Goal: Information Seeking & Learning: Learn about a topic

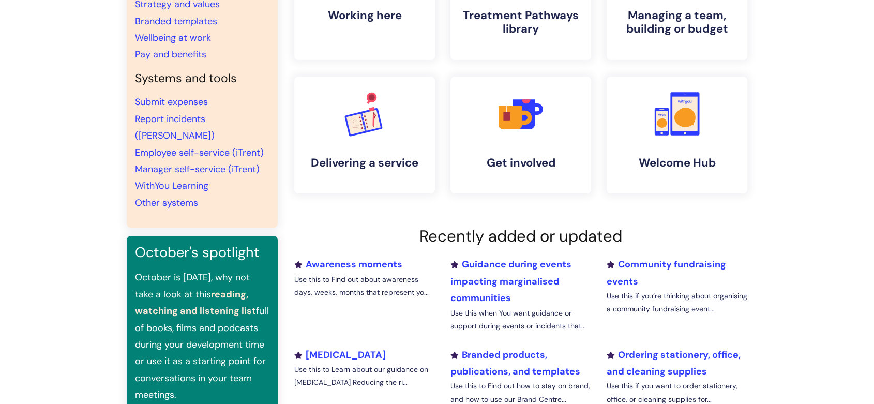
scroll to position [172, 0]
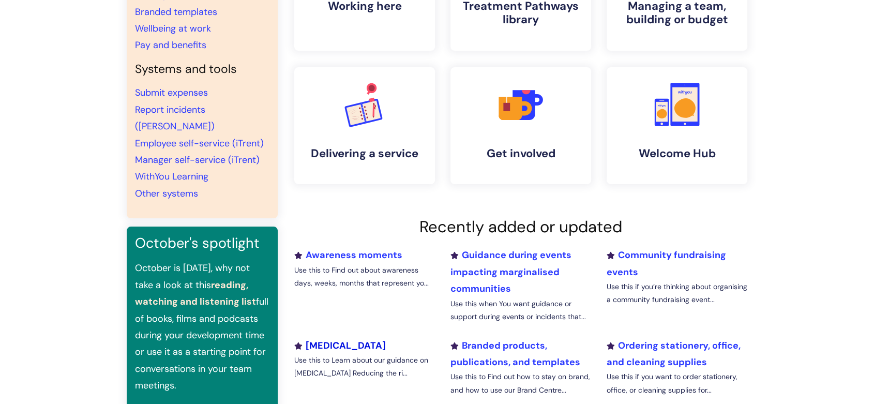
click at [356, 343] on link "Harm reduction" at bounding box center [339, 345] width 91 height 12
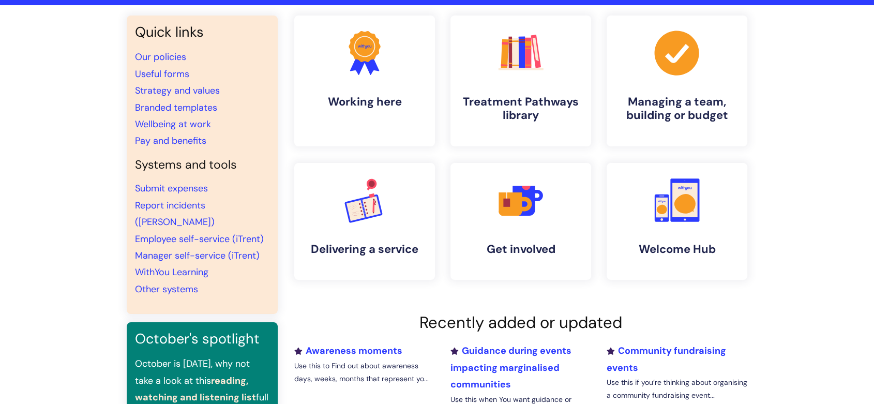
scroll to position [57, 0]
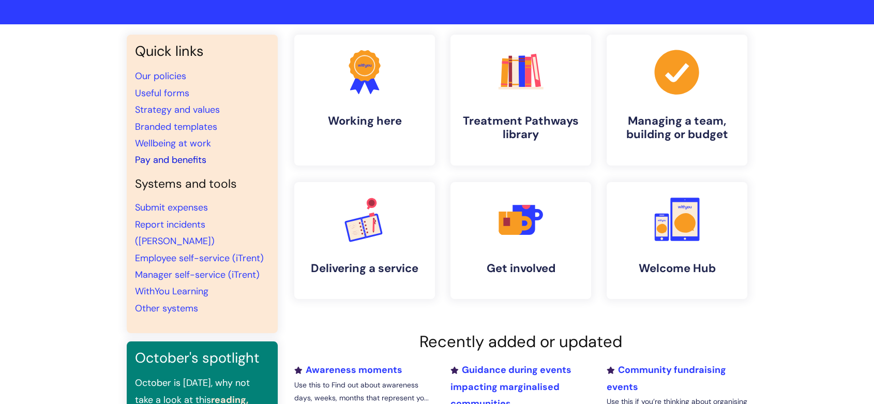
click at [161, 163] on link "Pay and benefits" at bounding box center [170, 160] width 71 height 12
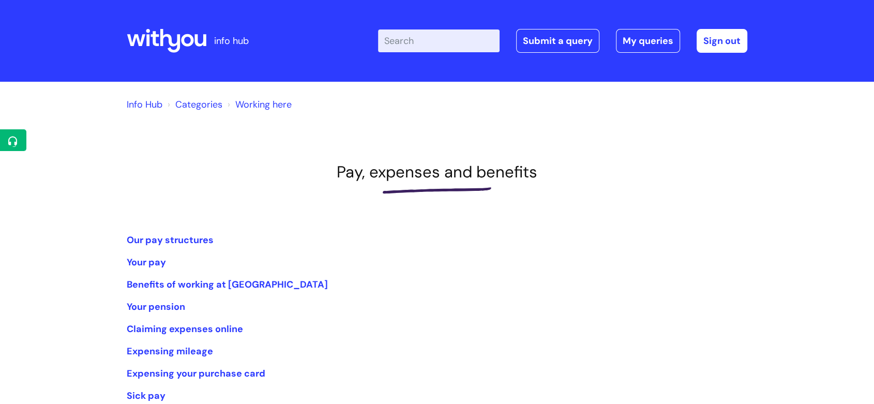
scroll to position [115, 0]
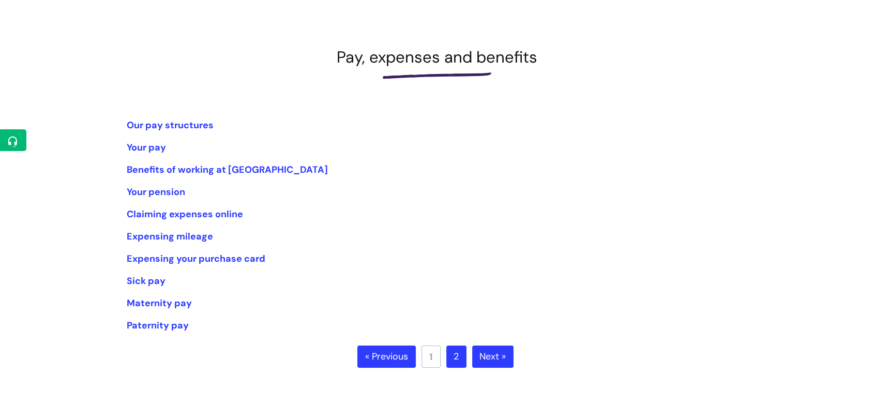
click at [451, 355] on link "2" at bounding box center [456, 356] width 20 height 23
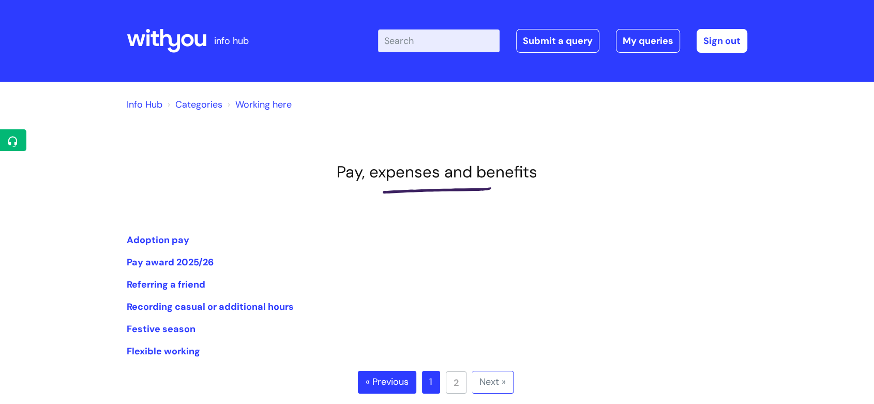
click at [429, 380] on link "1" at bounding box center [431, 382] width 18 height 23
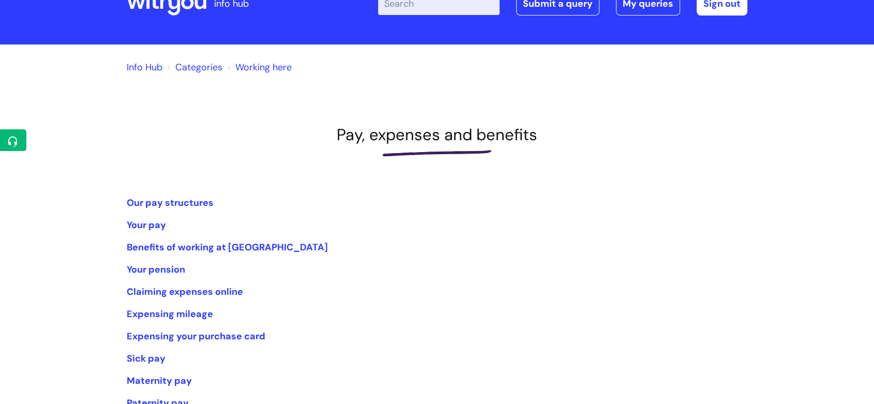
scroll to position [57, 0]
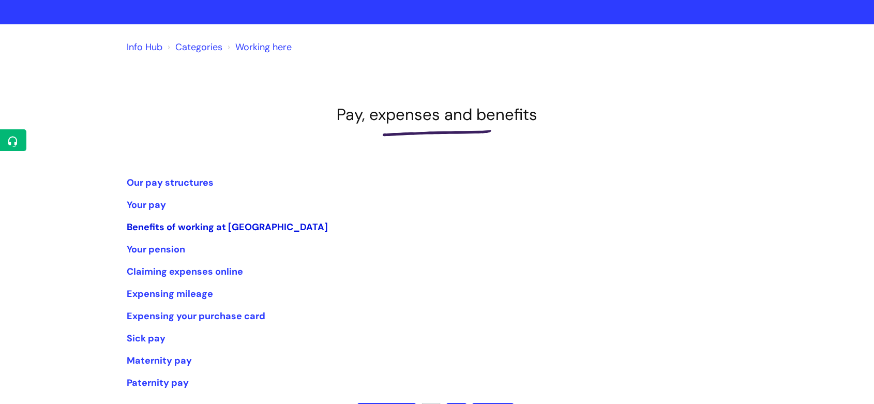
click at [213, 224] on link "Benefits of working at [GEOGRAPHIC_DATA]" at bounding box center [227, 227] width 201 height 12
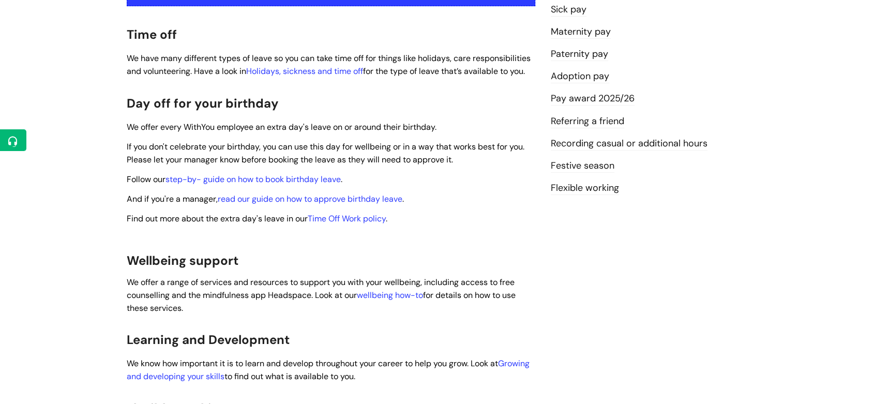
scroll to position [287, 0]
